Goal: Information Seeking & Learning: Learn about a topic

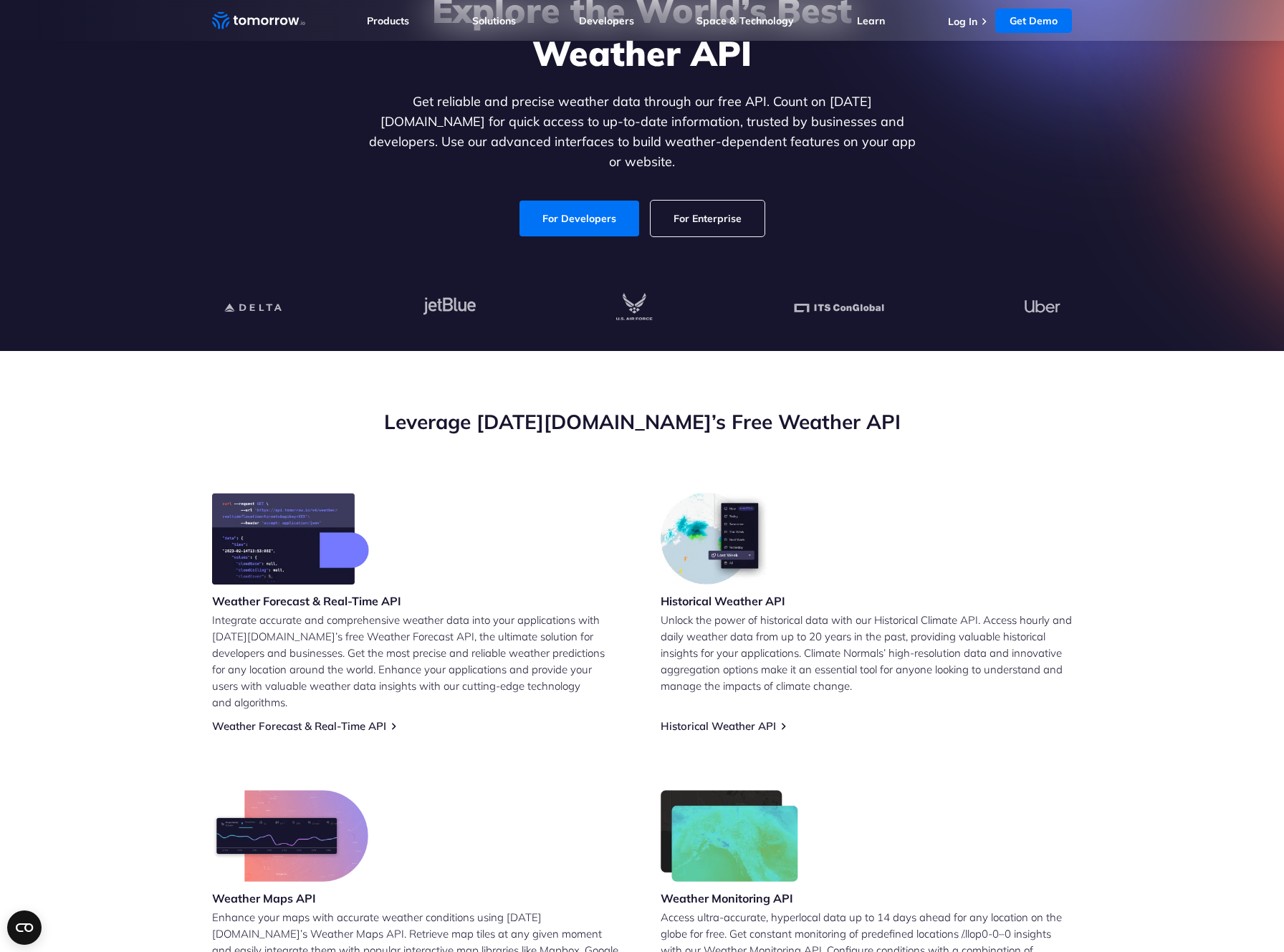
scroll to position [71, 0]
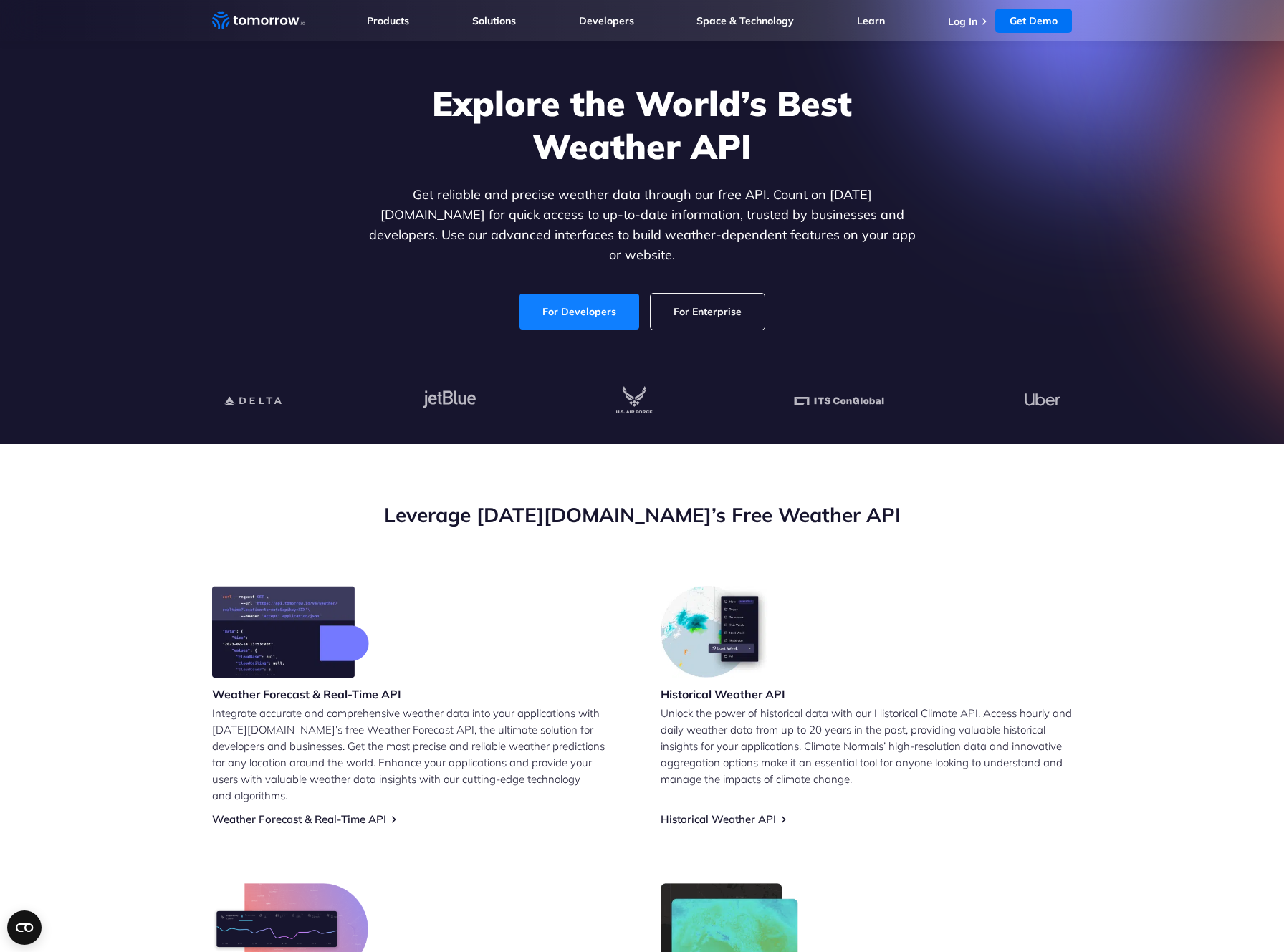
click at [576, 297] on link "For Developers" at bounding box center [579, 312] width 120 height 36
click at [571, 330] on link "For Developers" at bounding box center [579, 312] width 120 height 36
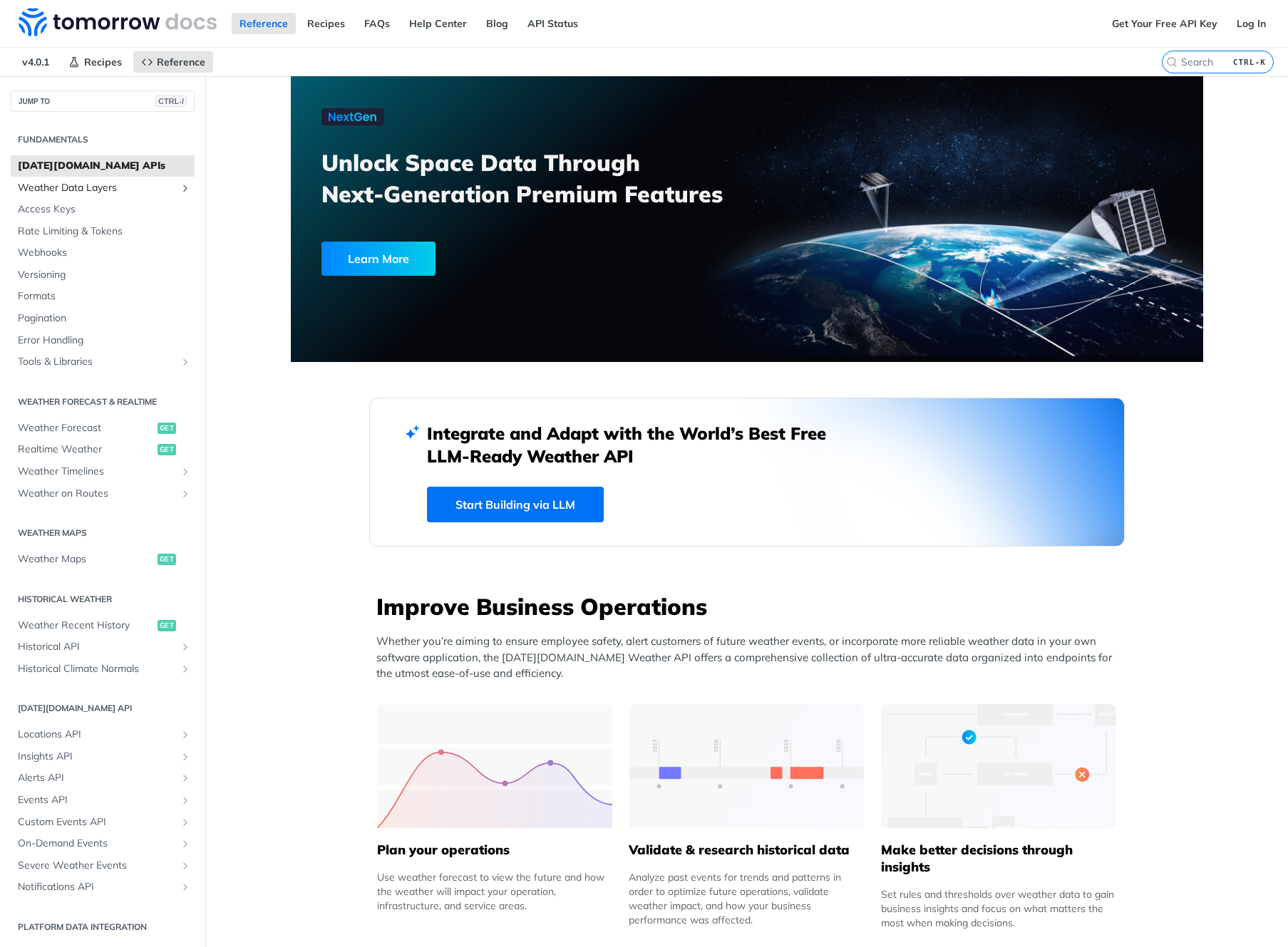
click at [138, 189] on span "Weather Data Layers" at bounding box center [97, 188] width 158 height 14
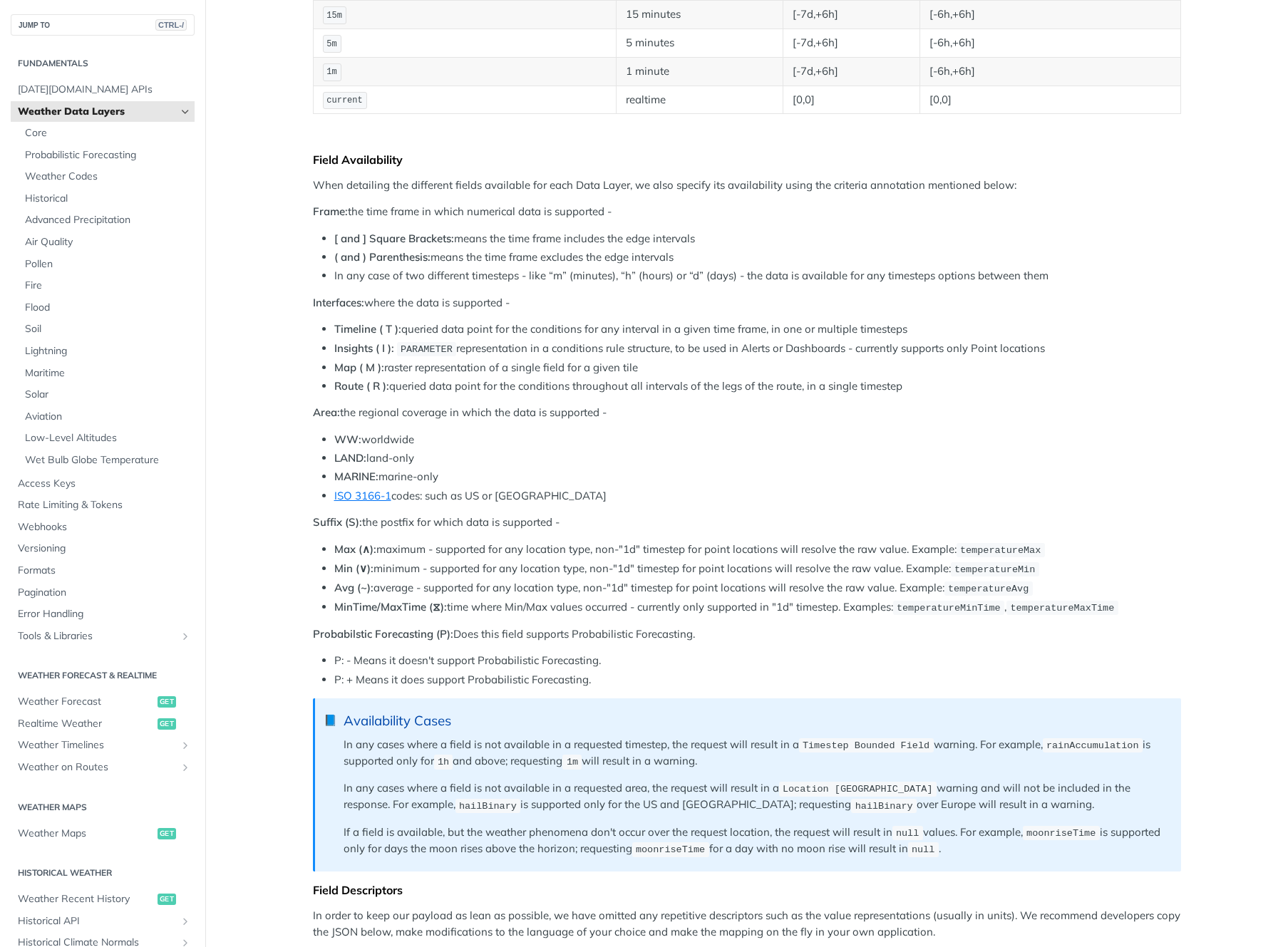
scroll to position [427, 0]
click at [313, 592] on ul "Max (∧): maximum - supported for any location type, non-"1d" timestep for point…" at bounding box center [747, 577] width 868 height 74
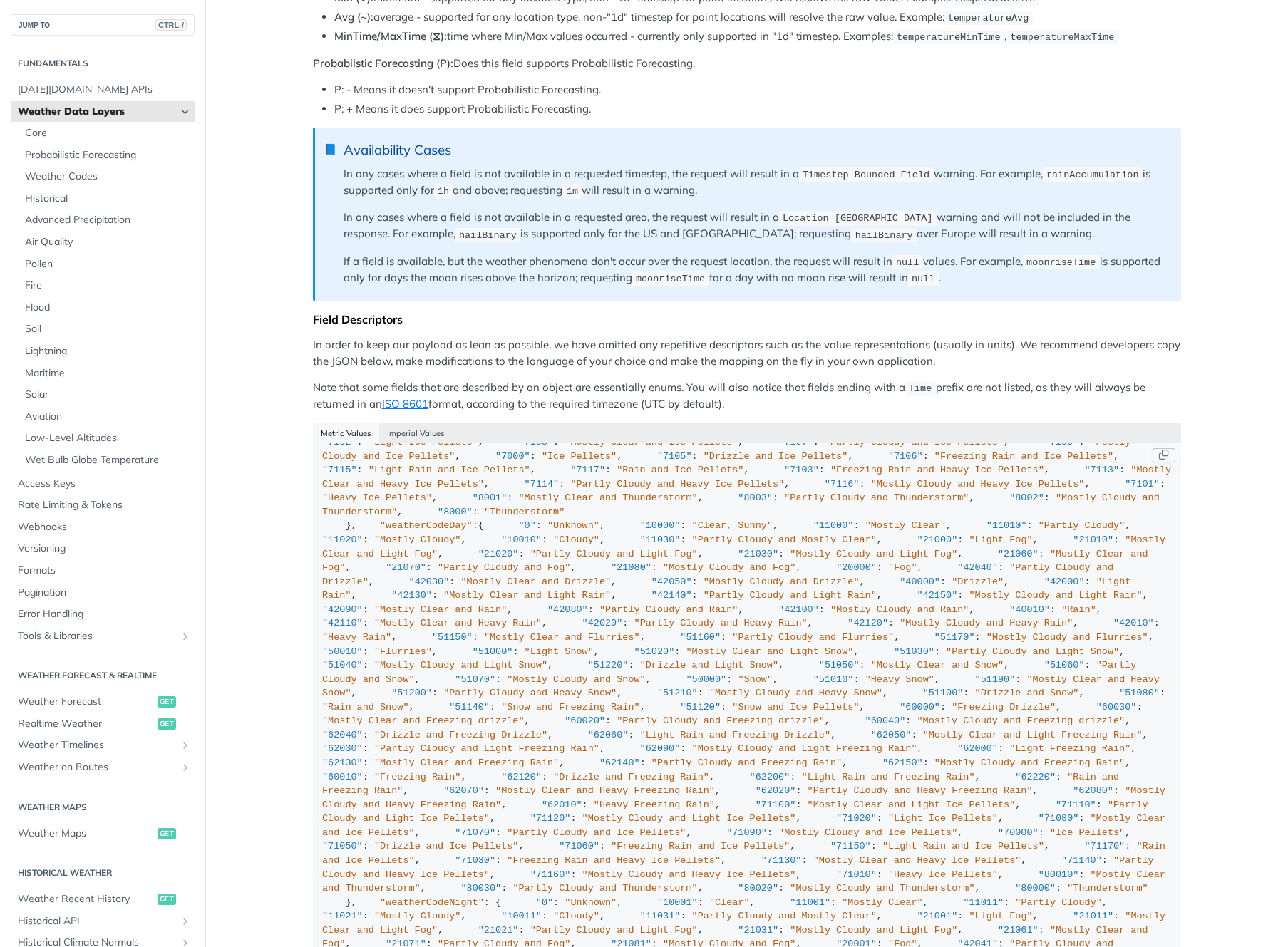
scroll to position [4277, 0]
click at [449, 85] on span ""weatherCode"" at bounding box center [453, 79] width 75 height 11
copy span "weatherCode"
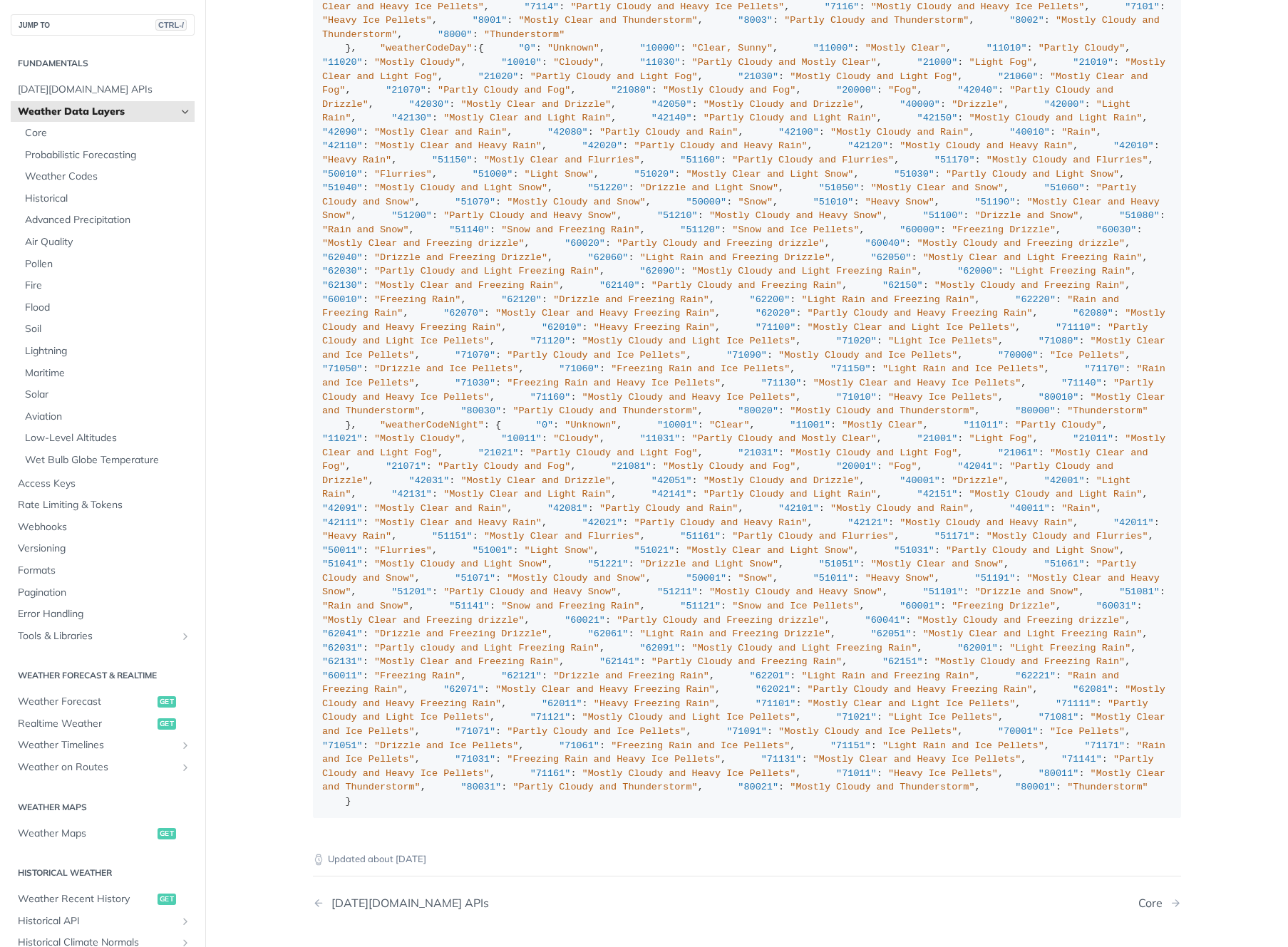
scroll to position [1568, 0]
